Goal: Transaction & Acquisition: Book appointment/travel/reservation

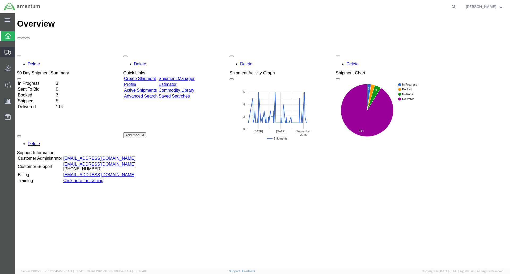
click at [8, 51] on icon at bounding box center [8, 52] width 6 height 5
click at [0, 0] on span "Shipment Manager" at bounding box center [0, 0] width 0 height 0
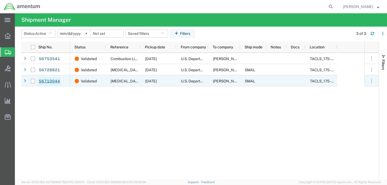
click at [48, 81] on link "56710044" at bounding box center [50, 81] width 22 height 8
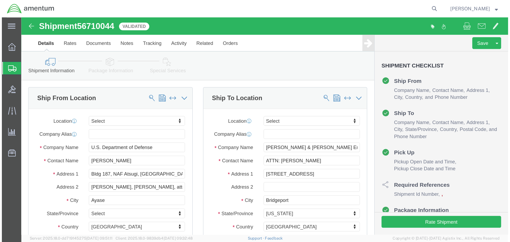
select select
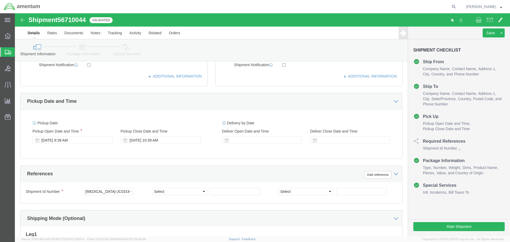
scroll to position [186, 0]
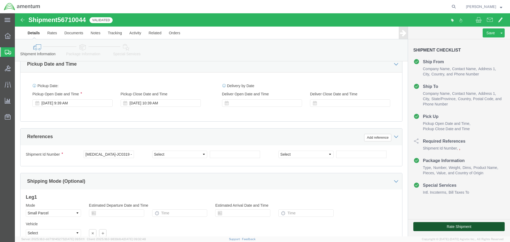
click button "Rate Shipment"
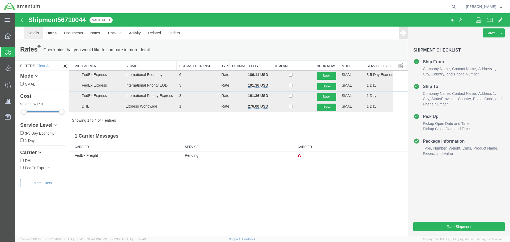
click at [31, 32] on link "Details" at bounding box center [33, 33] width 19 height 13
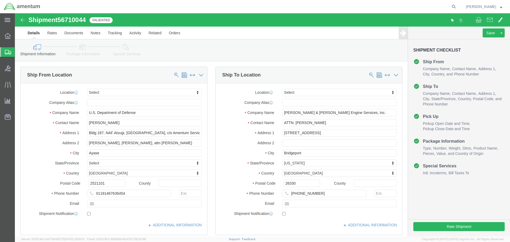
click icon
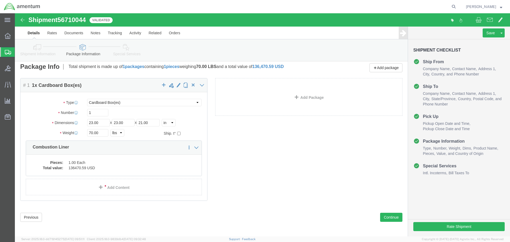
scroll to position [5, 0]
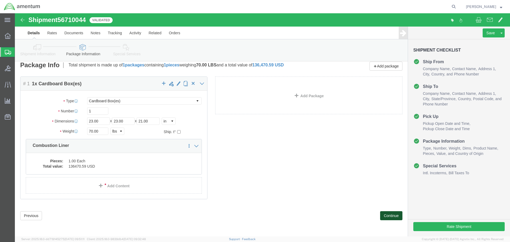
click button "Continue"
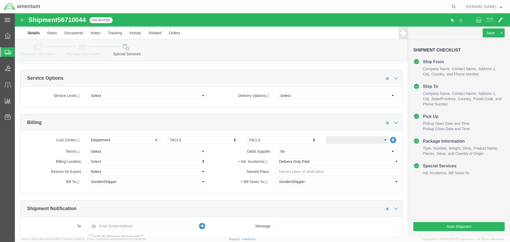
scroll to position [191, 0]
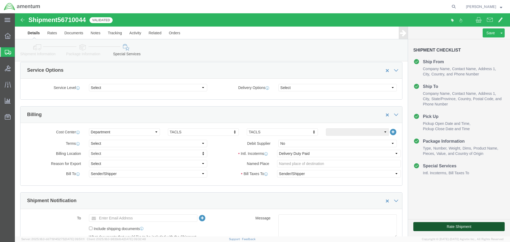
click button "Rate Shipment"
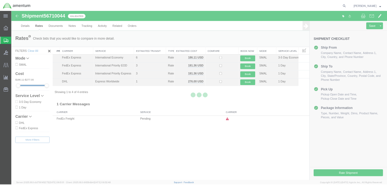
scroll to position [0, 0]
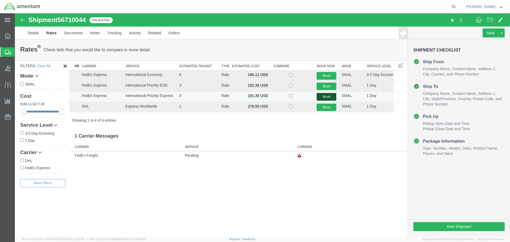
click at [327, 96] on button "Book" at bounding box center [327, 97] width 20 height 8
click at [326, 94] on button "Book" at bounding box center [327, 97] width 20 height 8
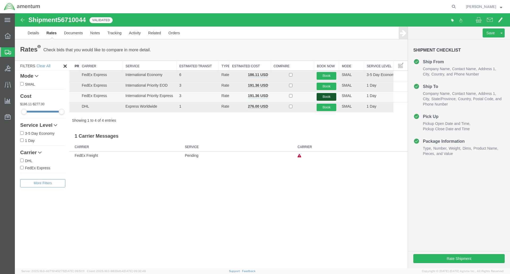
click at [318, 96] on button "Book" at bounding box center [327, 97] width 20 height 8
